Goal: Task Accomplishment & Management: Use online tool/utility

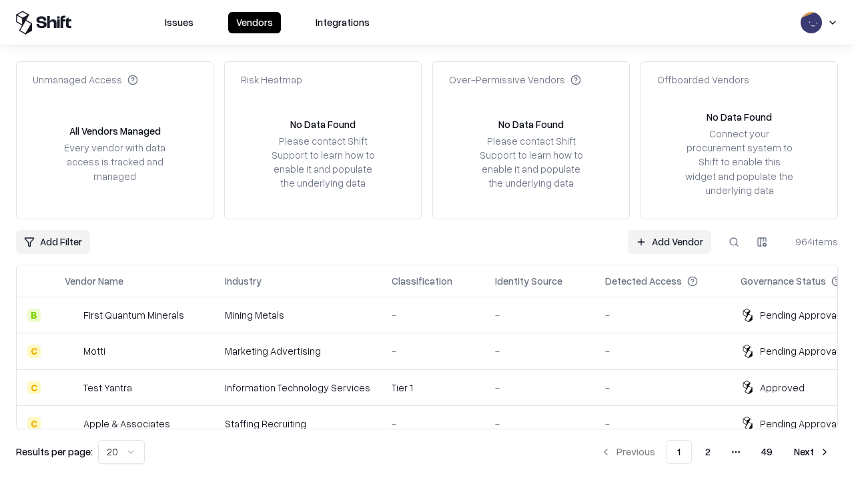
click at [669, 242] on link "Add Vendor" at bounding box center [669, 242] width 83 height 24
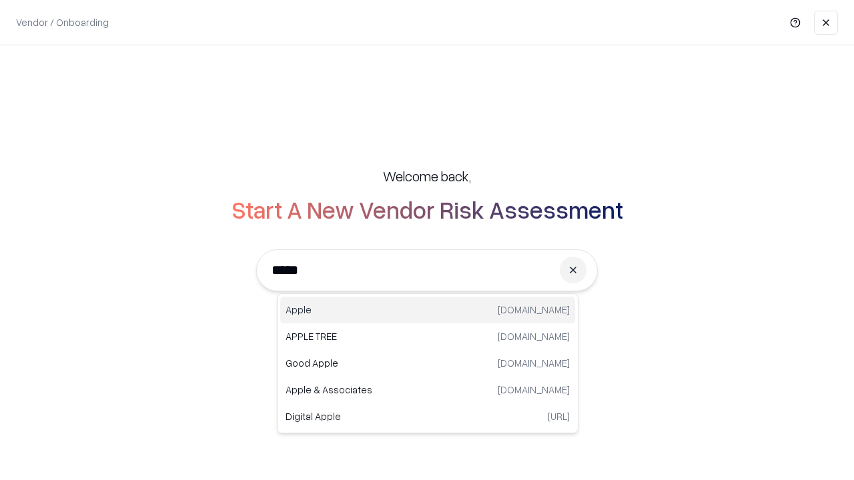
click at [428, 310] on div "Apple [DOMAIN_NAME]" at bounding box center [427, 310] width 295 height 27
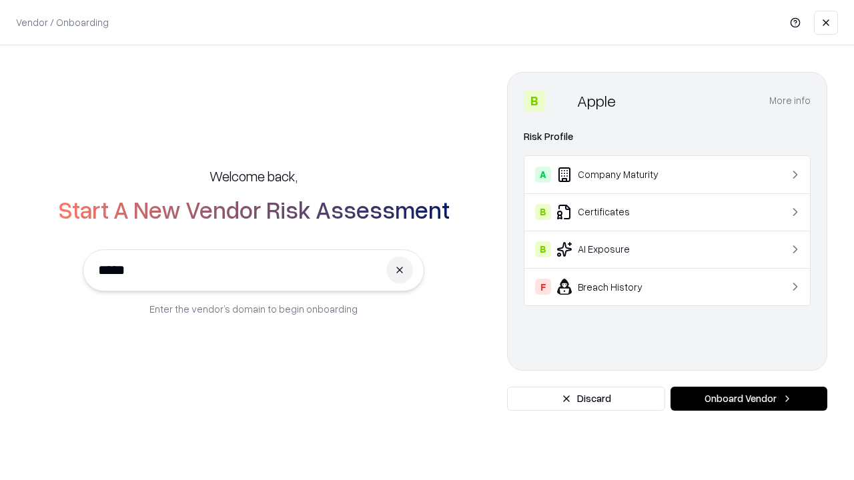
type input "*****"
click at [749, 399] on button "Onboard Vendor" at bounding box center [749, 399] width 157 height 24
